Goal: Find specific page/section: Find specific page/section

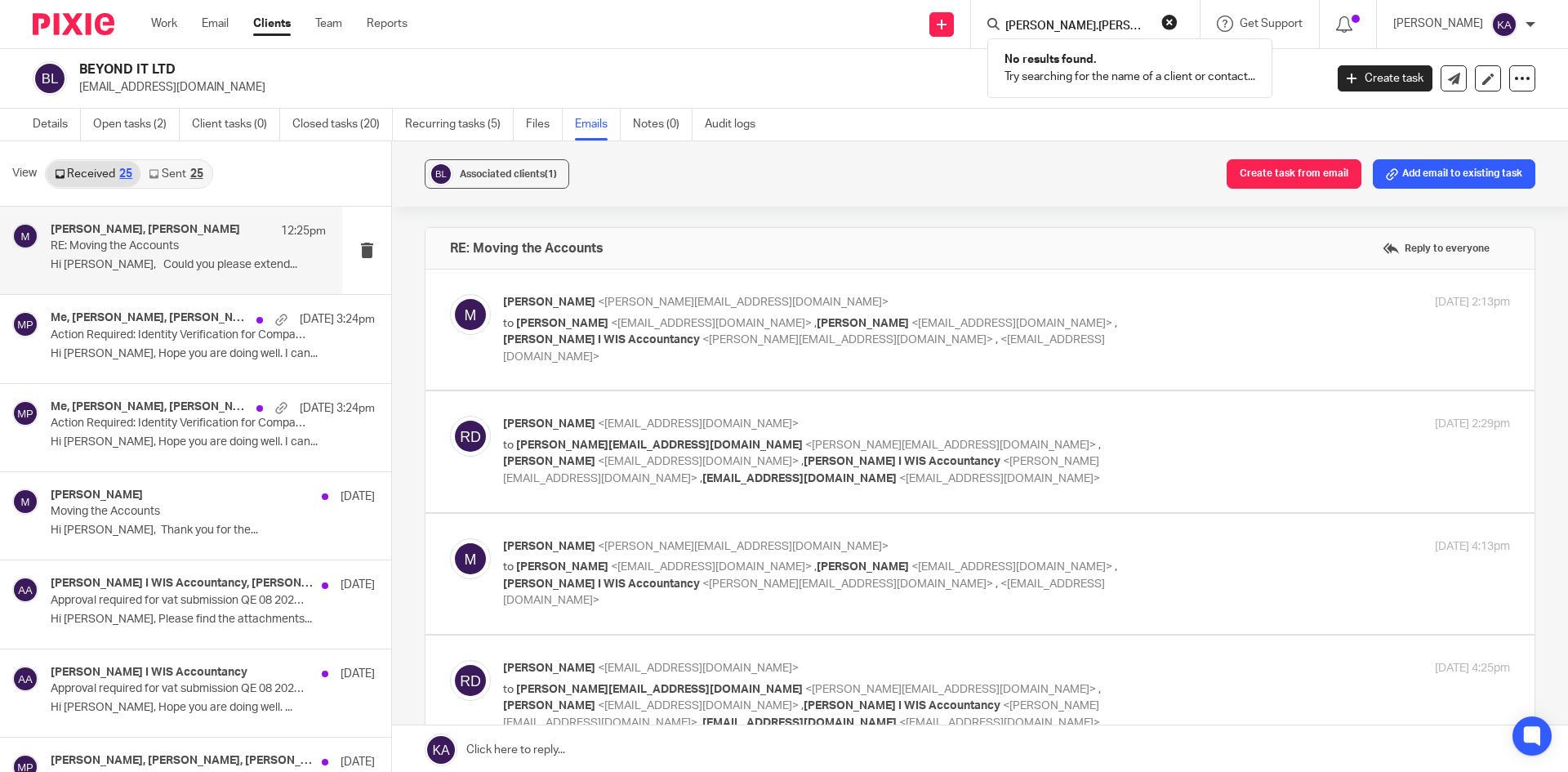
scroll to position [3572, 0]
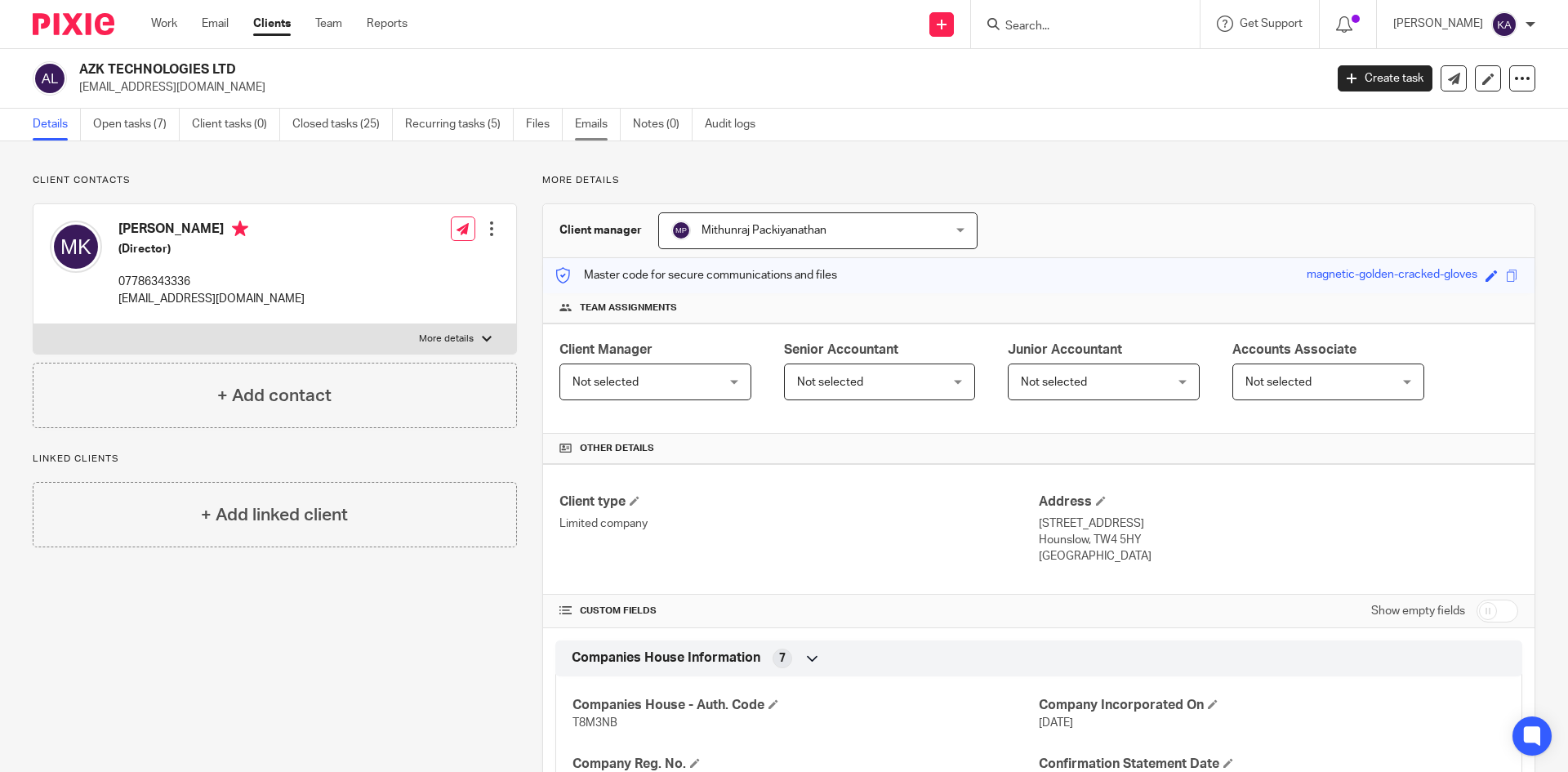
click at [590, 120] on link "Emails" at bounding box center [597, 125] width 46 height 32
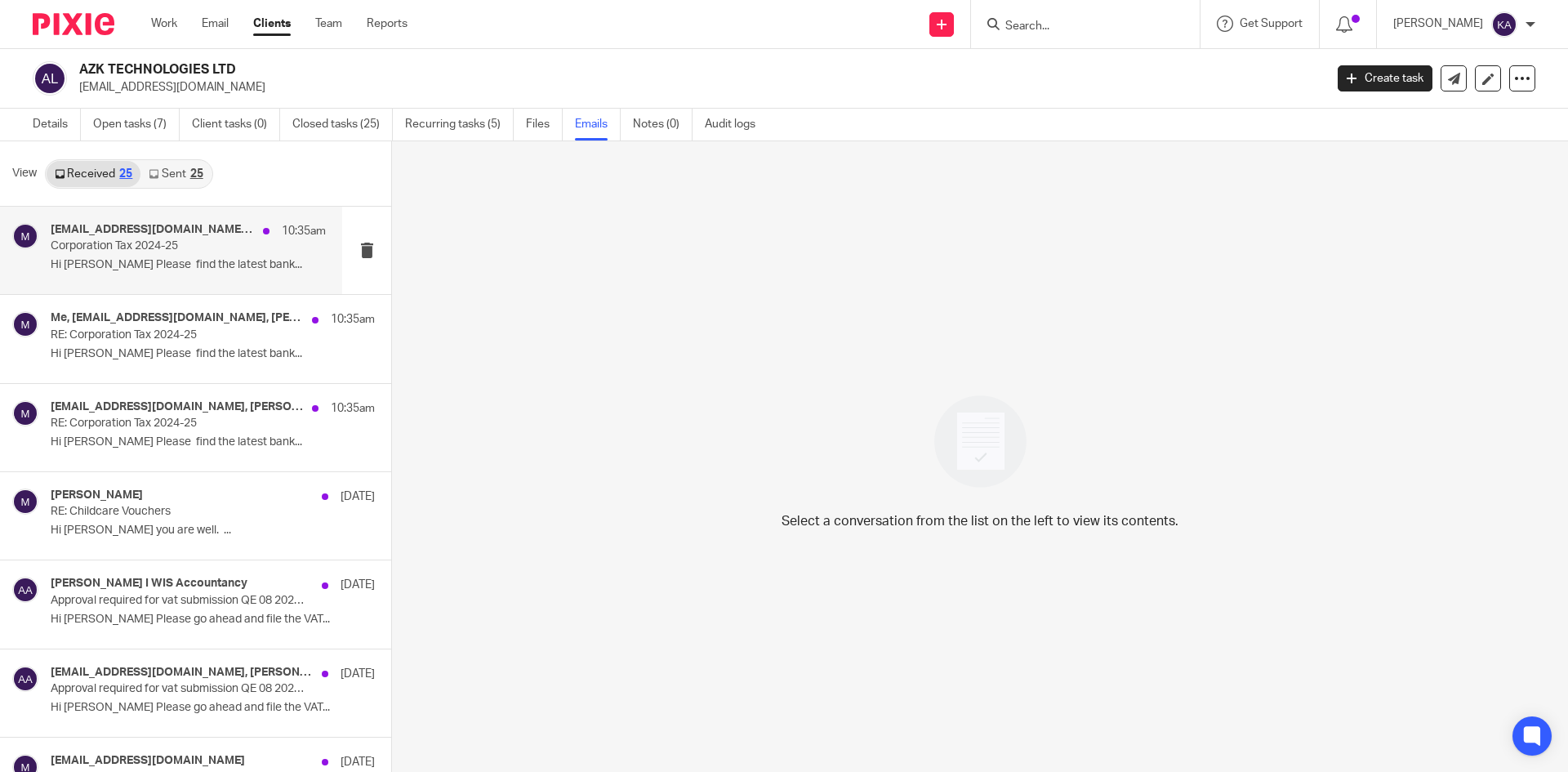
click at [117, 253] on p "Corporation Tax 2024-25" at bounding box center [160, 246] width 220 height 14
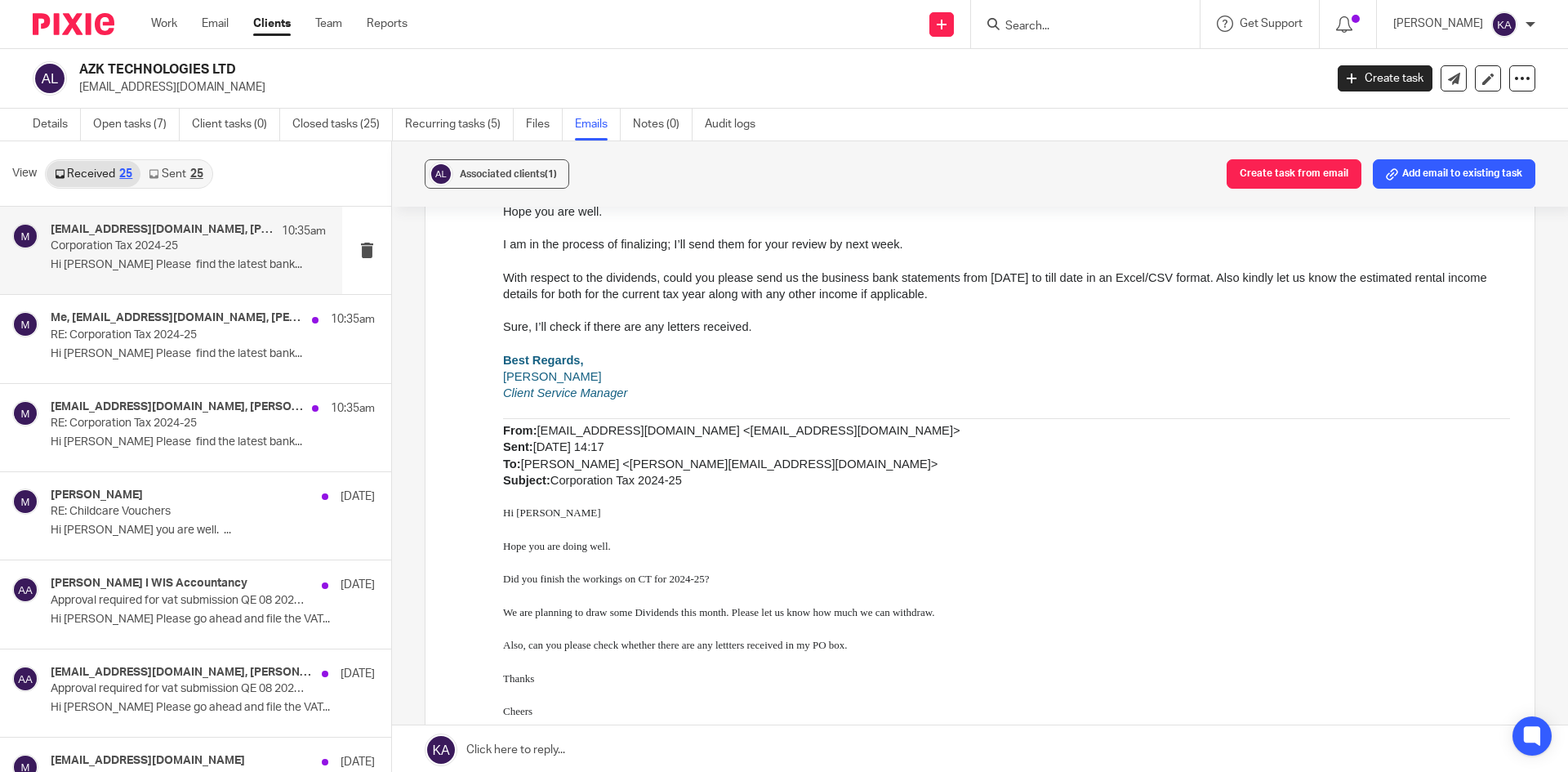
scroll to position [1388, 0]
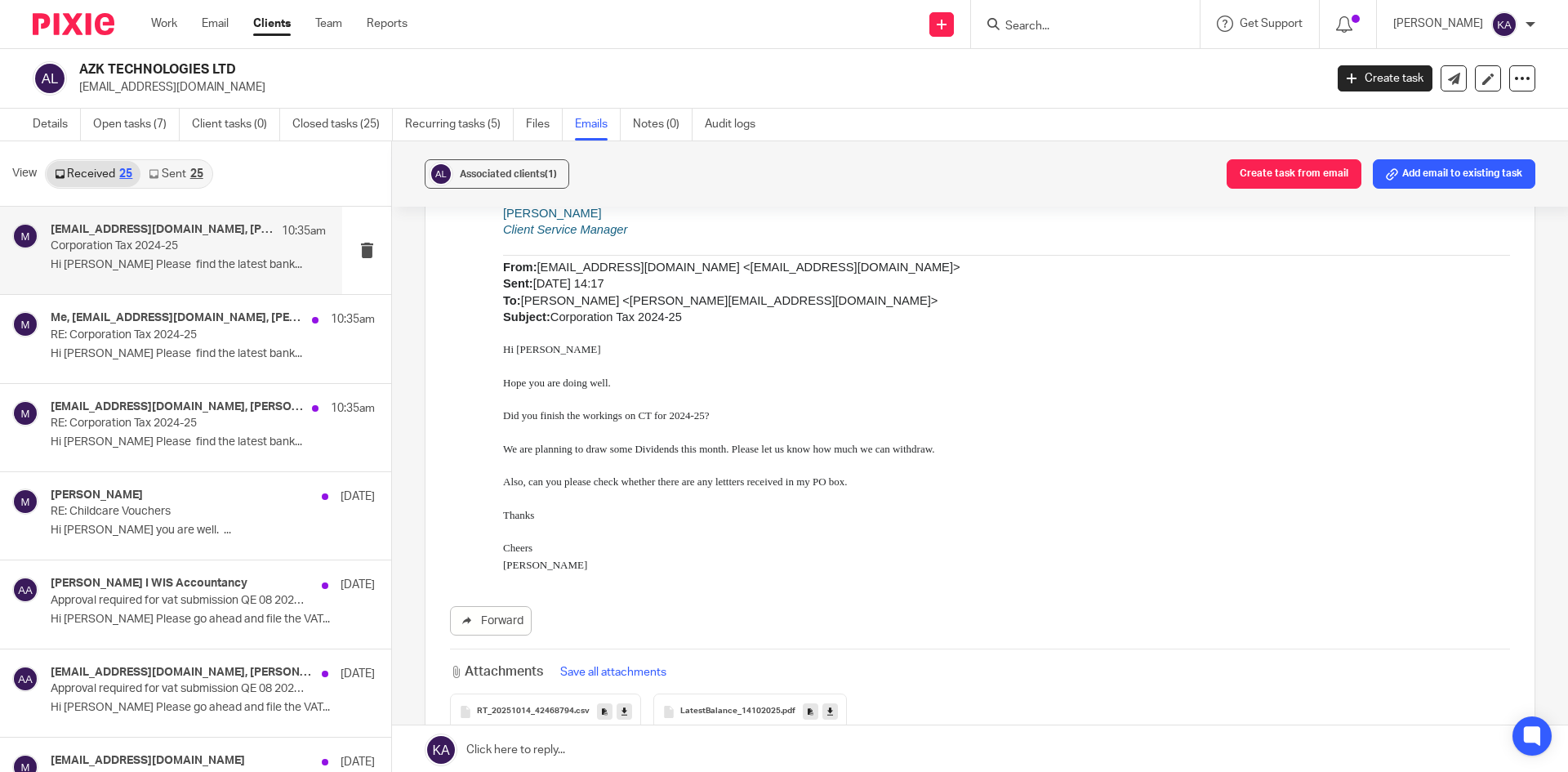
click at [1004, 22] on input "Search" at bounding box center [1077, 27] width 147 height 15
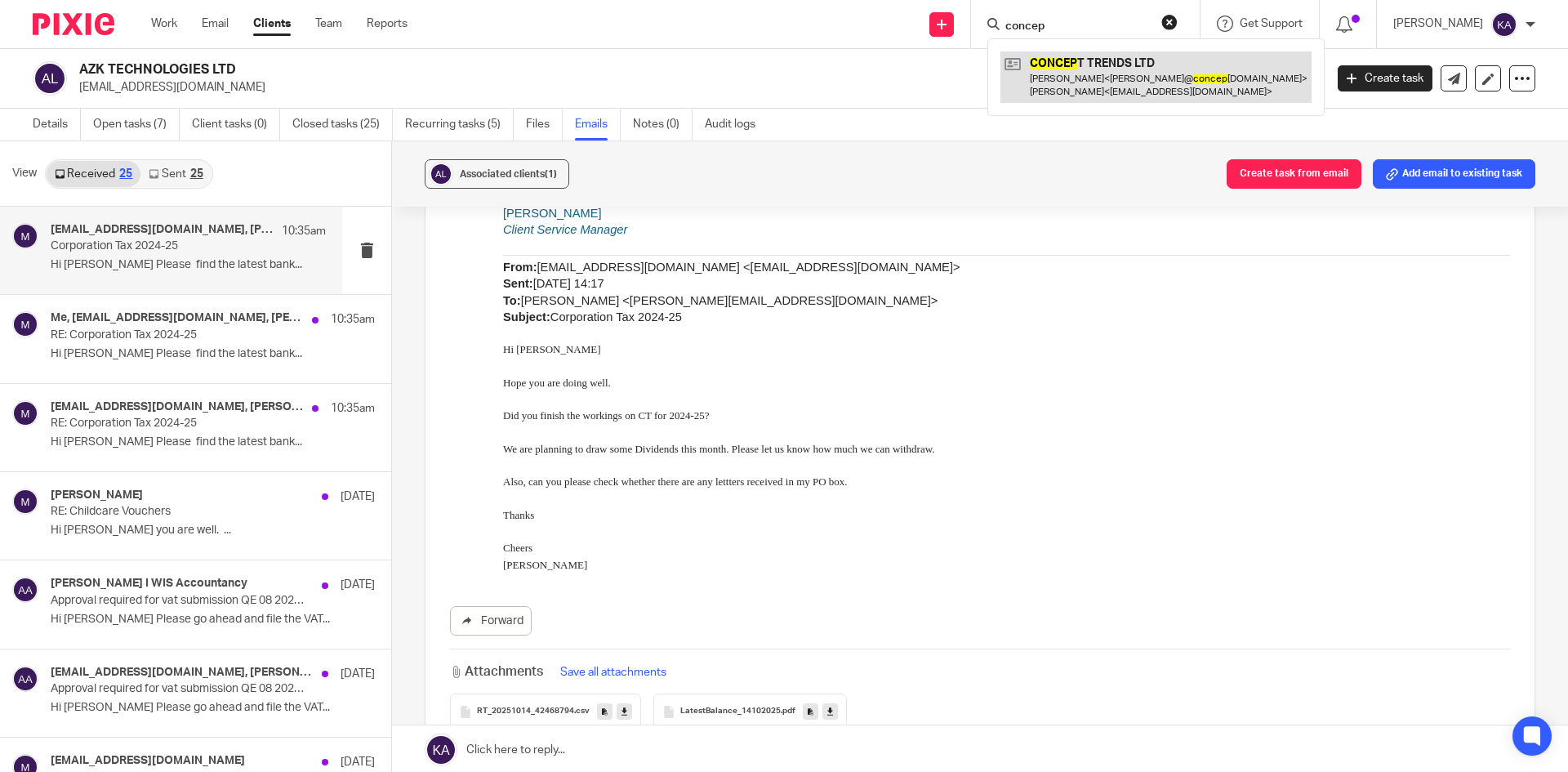
type input "concep"
click at [1051, 66] on link at bounding box center [1156, 76] width 311 height 51
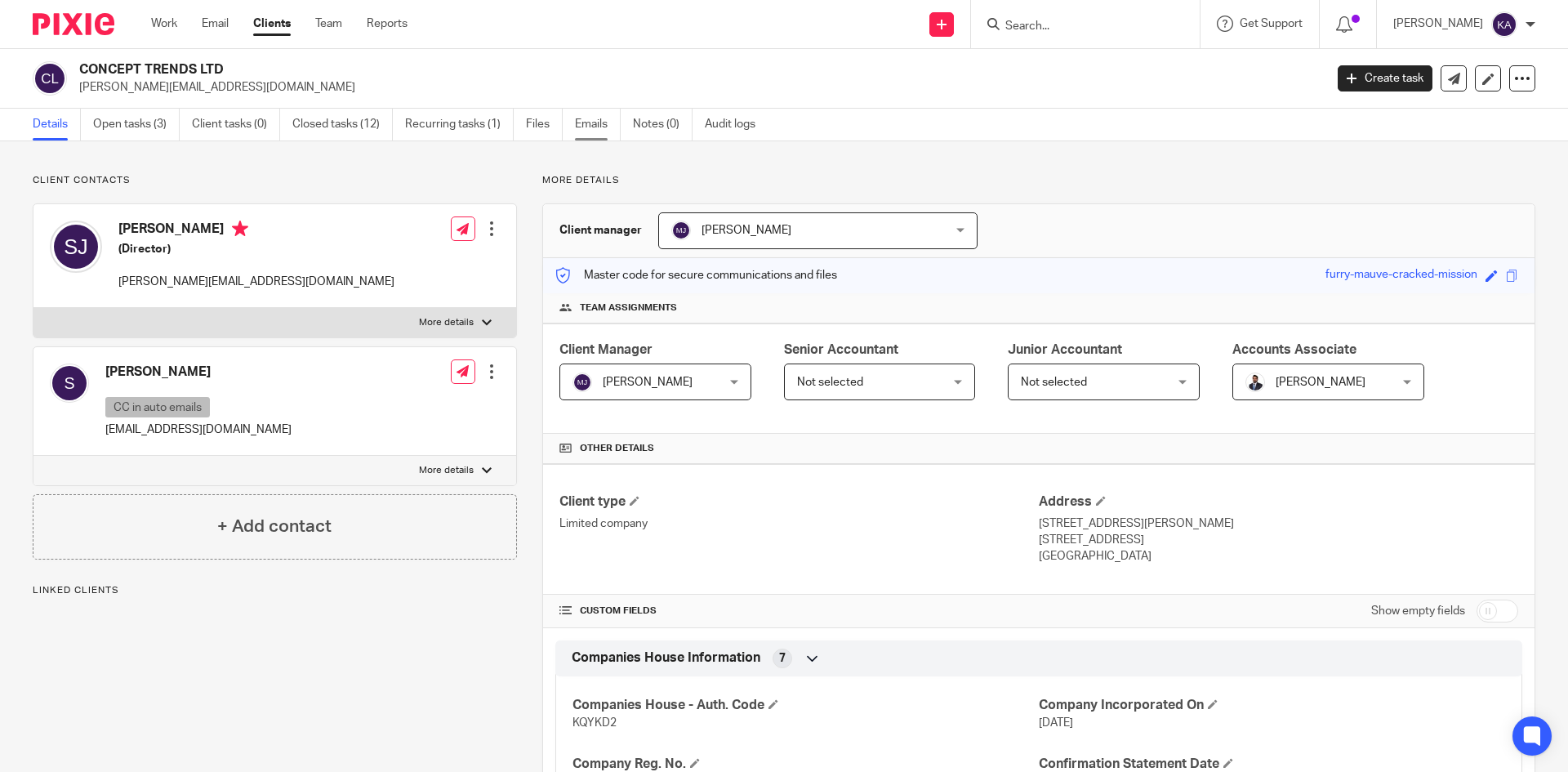
click at [582, 121] on link "Emails" at bounding box center [597, 125] width 46 height 32
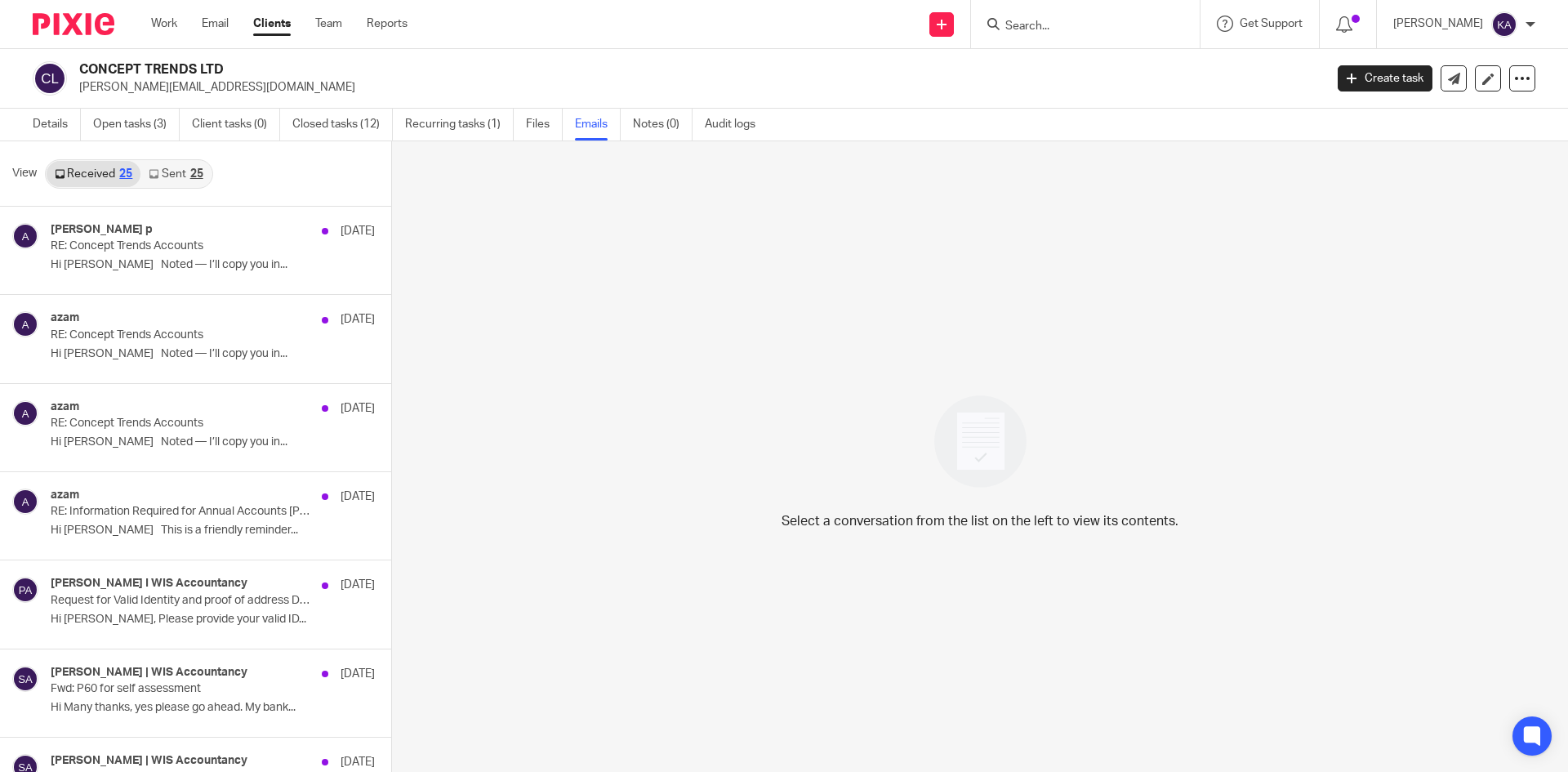
click at [1004, 16] on form at bounding box center [1090, 24] width 174 height 21
click at [1006, 23] on input "Search" at bounding box center [1077, 27] width 147 height 15
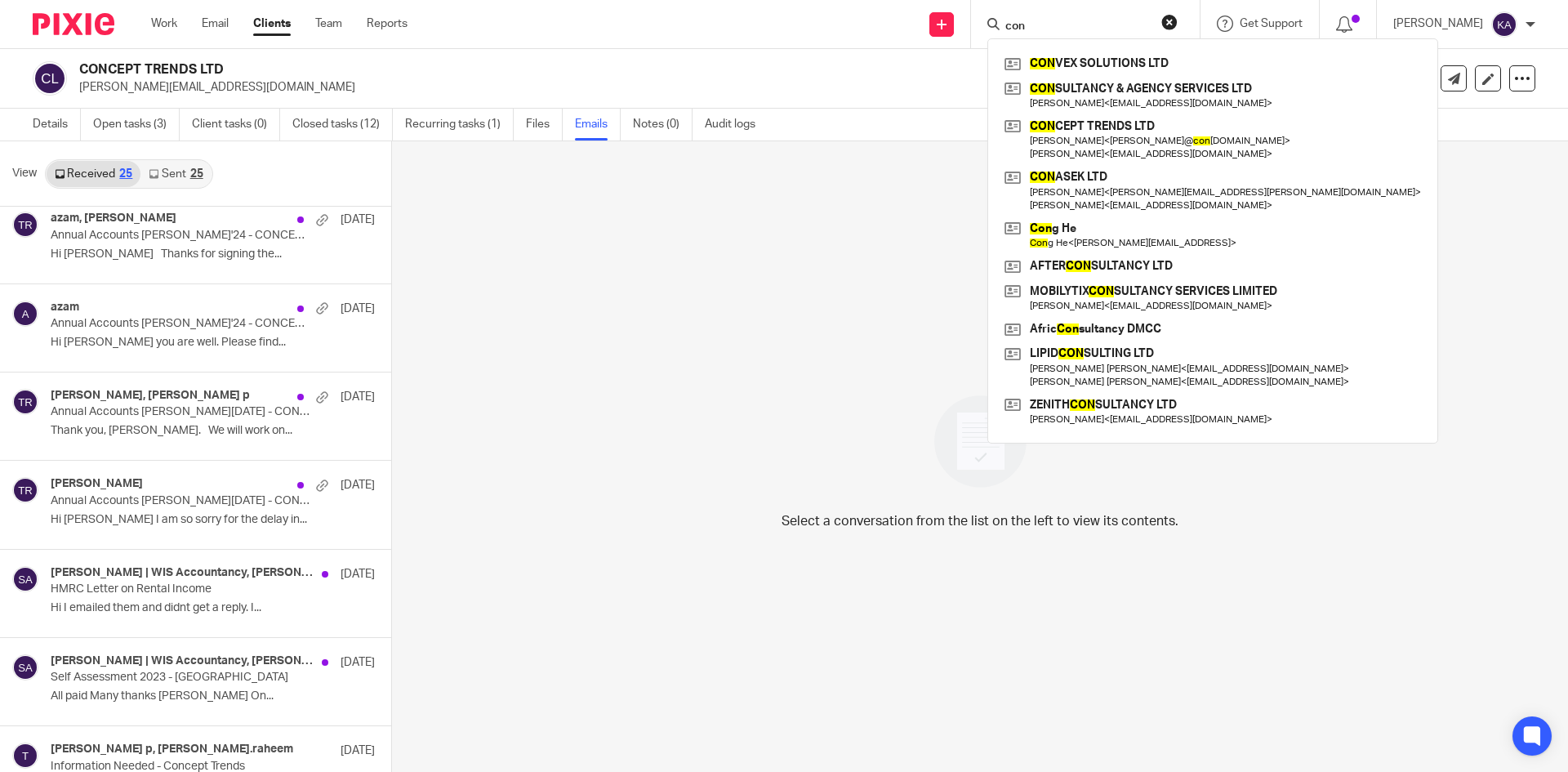
scroll to position [817, 0]
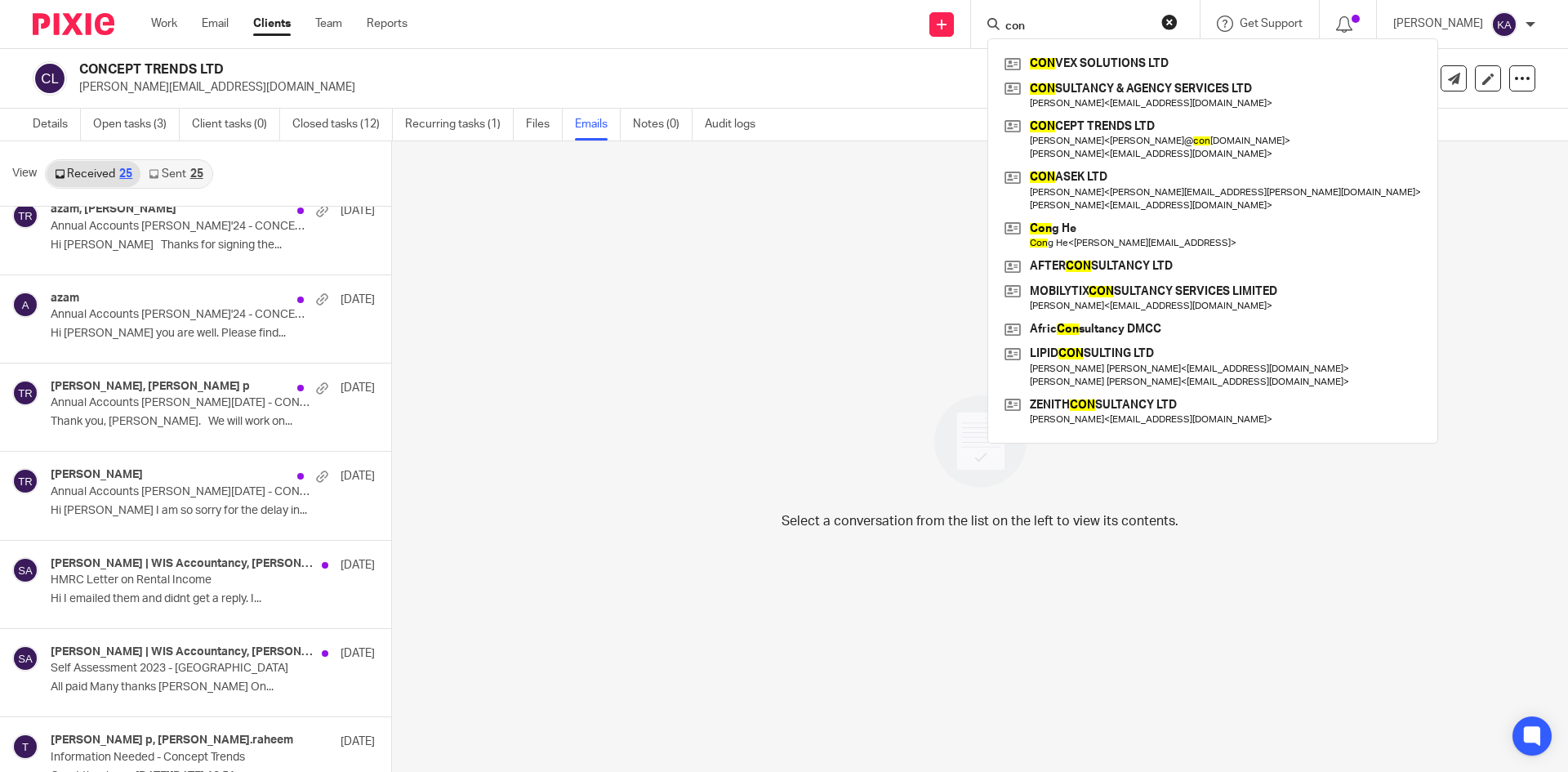
type input "con"
